Goal: Task Accomplishment & Management: Complete application form

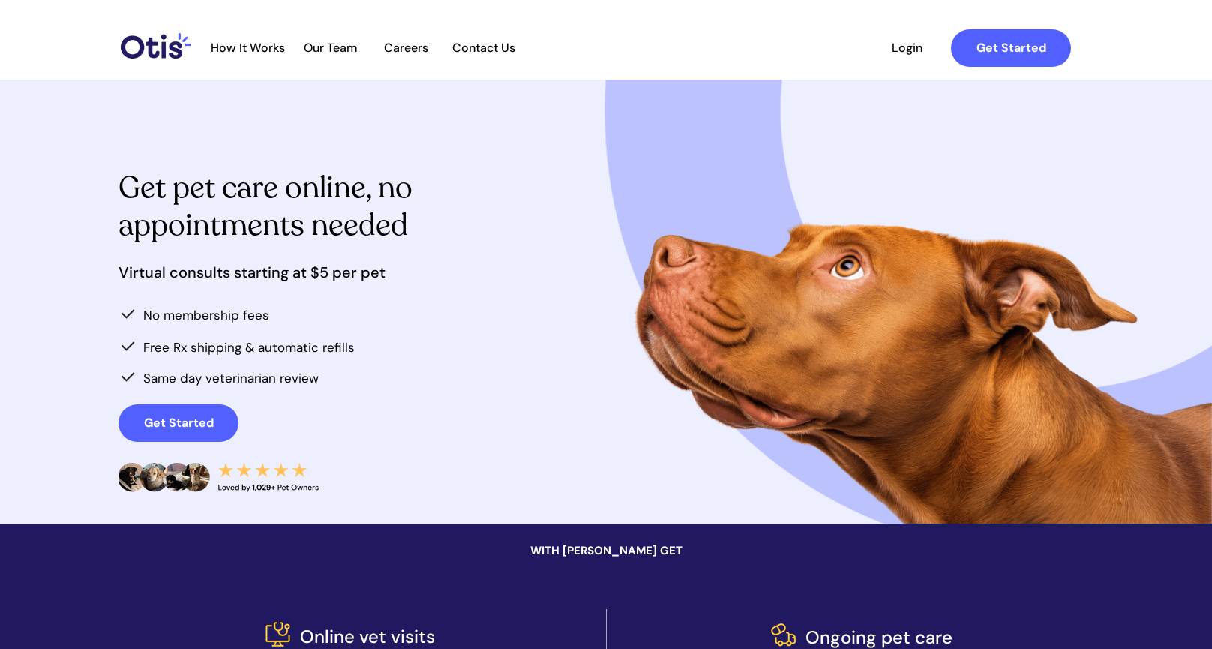
click at [332, 45] on span "Our Team" at bounding box center [331, 48] width 74 height 14
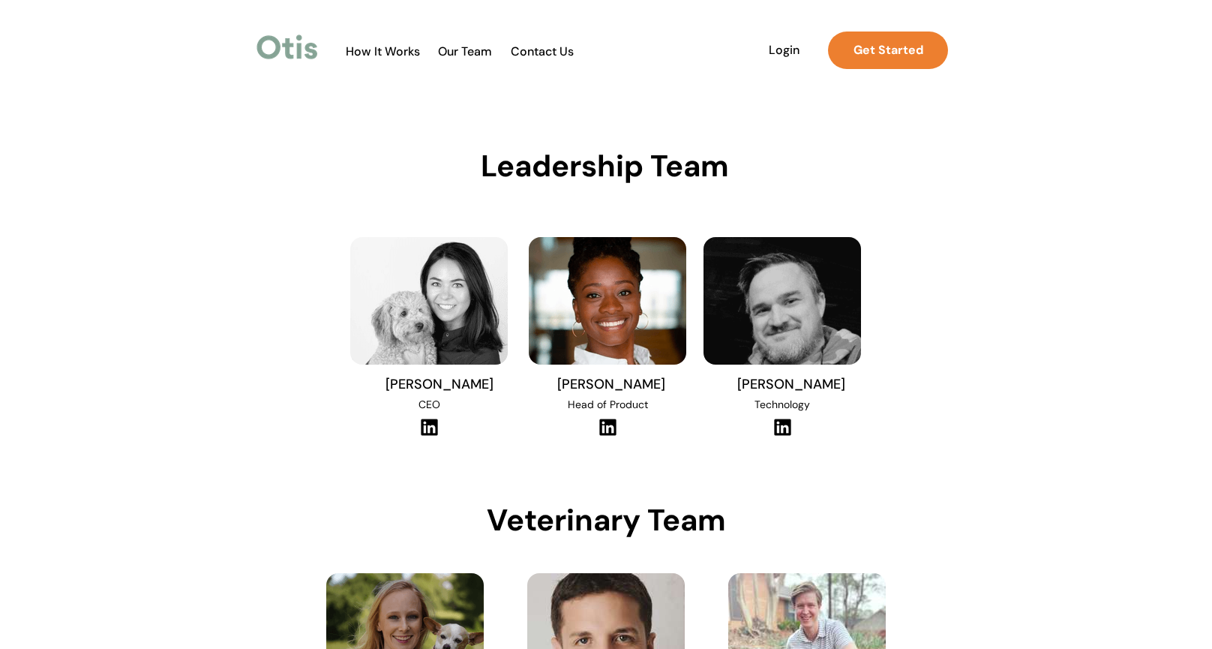
click at [365, 50] on span "How It Works" at bounding box center [382, 51] width 89 height 14
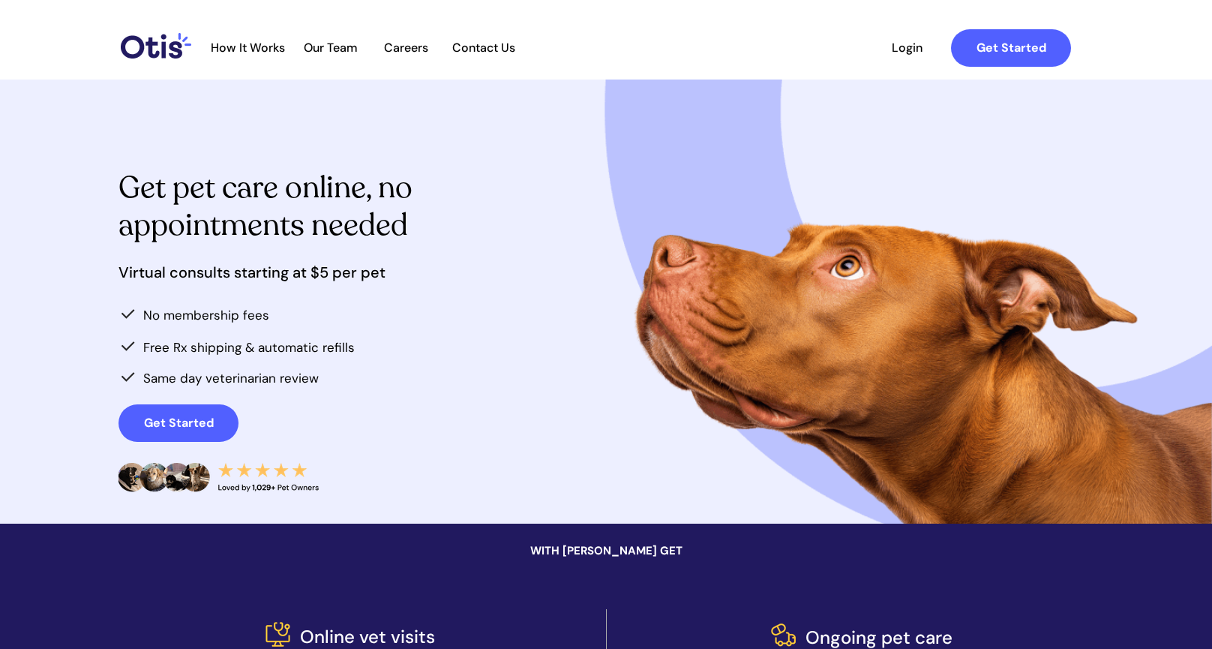
click at [258, 59] on div at bounding box center [641, 48] width 890 height 56
click at [263, 45] on span "How It Works" at bounding box center [247, 48] width 89 height 14
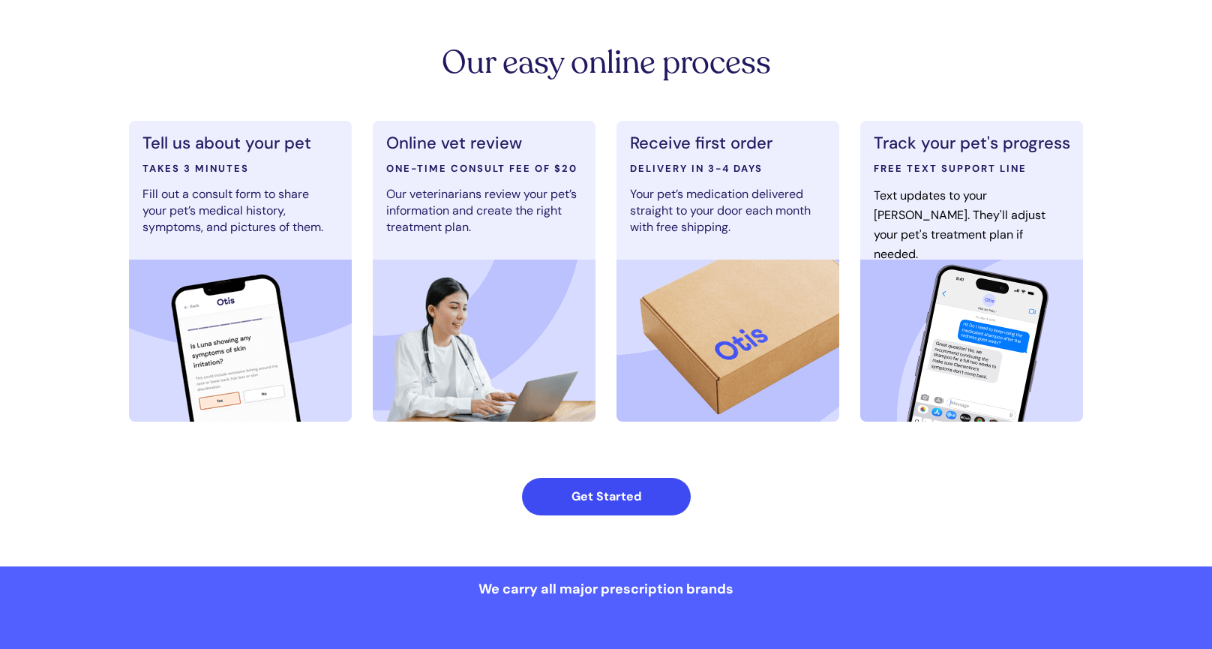
click at [636, 503] on strong "Get Started" at bounding box center [607, 496] width 70 height 16
